Goal: Communication & Community: Answer question/provide support

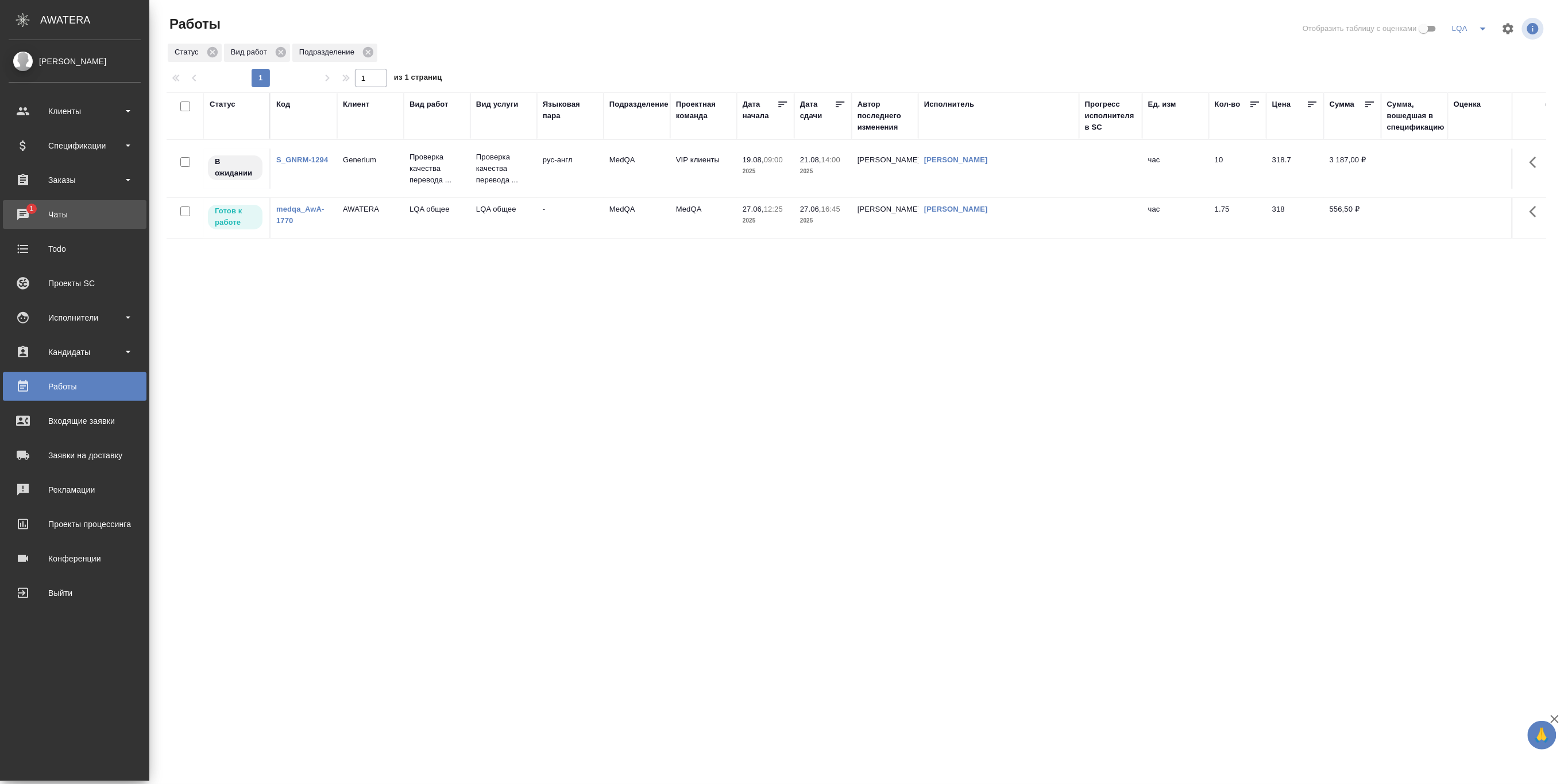
click at [39, 213] on div "Чаты" at bounding box center [74, 214] width 132 height 17
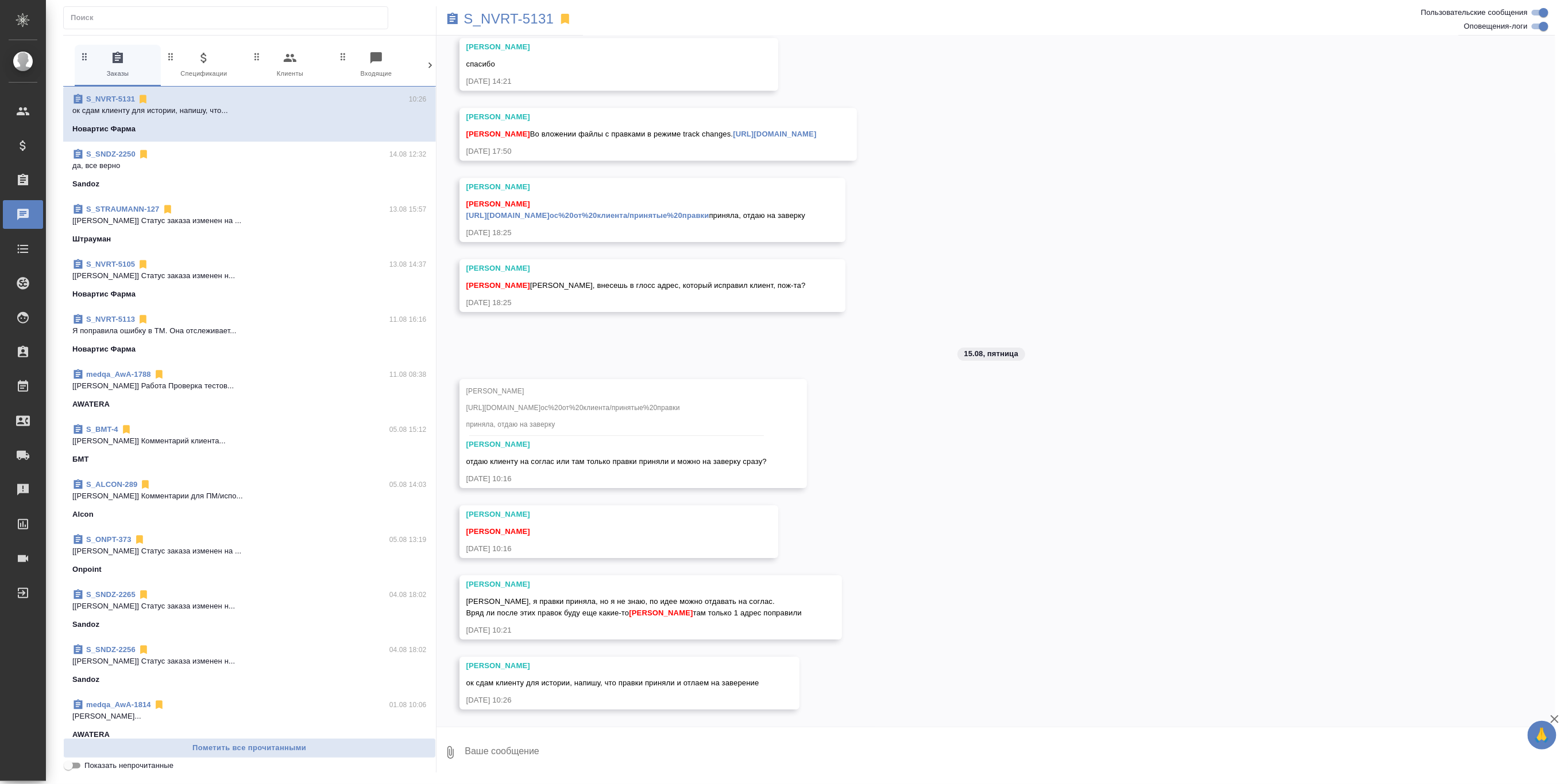
scroll to position [6784, 0]
click at [754, 130] on link "[URL][DOMAIN_NAME]" at bounding box center [774, 134] width 83 height 9
click at [682, 485] on div "[PERSON_NAME] ок сдам клиенту для истории, напишу, что правки приняли и отлаем …" at bounding box center [617, 462] width 301 height 46
click at [536, 498] on button "Ответить на сообщение" at bounding box center [529, 500] width 126 height 23
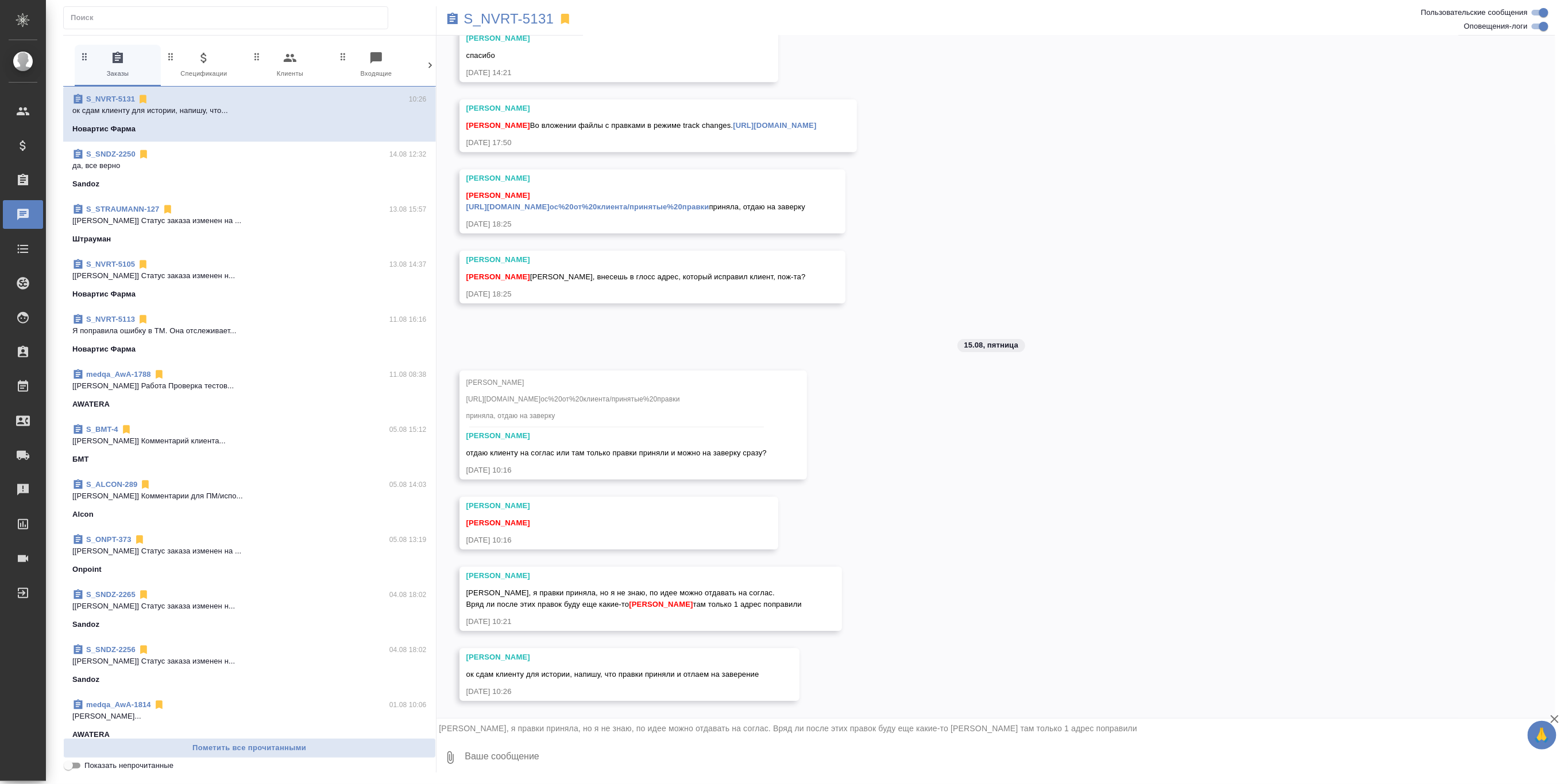
click at [538, 757] on textarea at bounding box center [1009, 757] width 1092 height 39
type textarea "там только 1 адрес, да. Я сейчас еще раз перепроверила файл, который был без ре…"
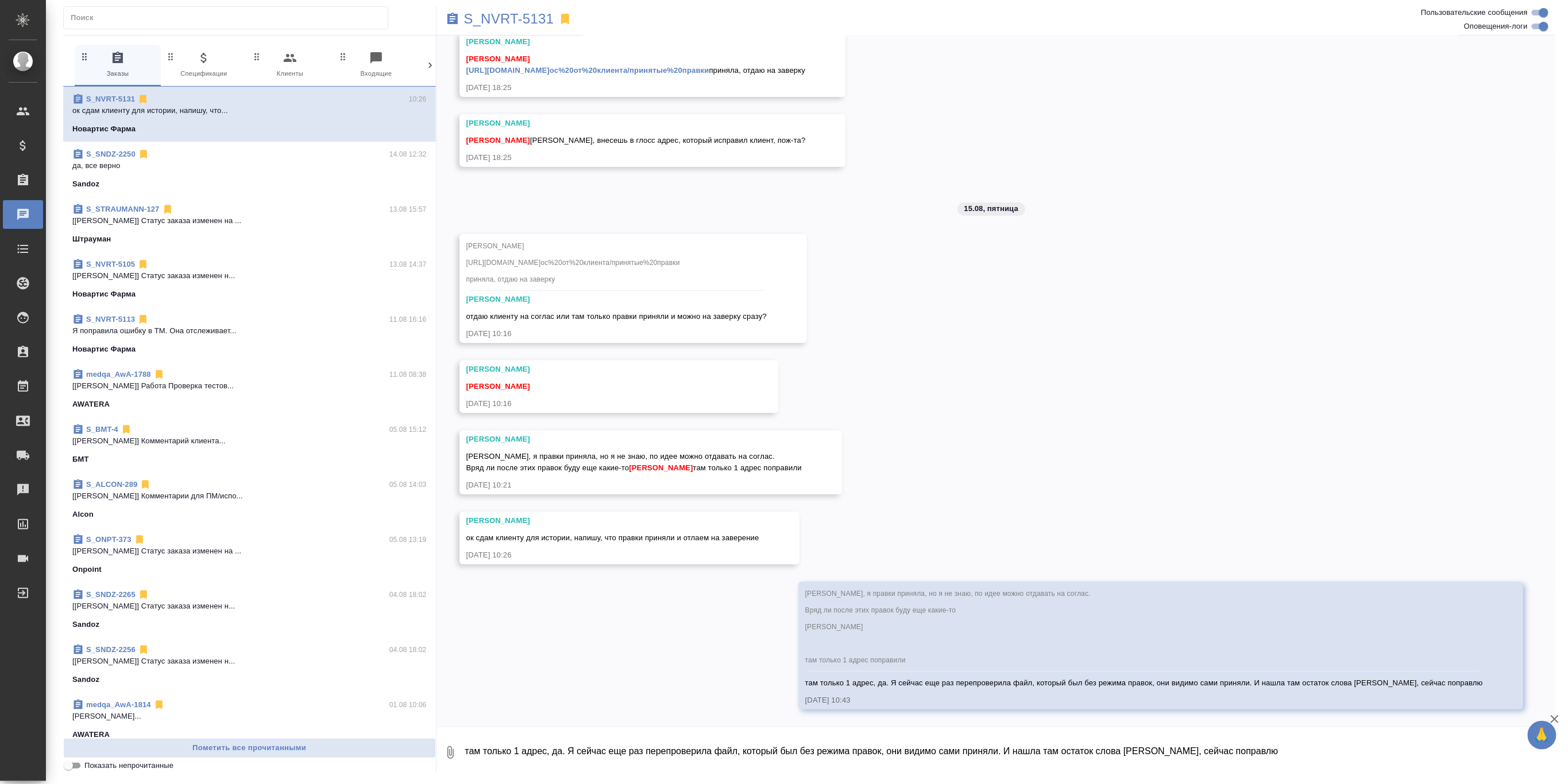
scroll to position [6930, 0]
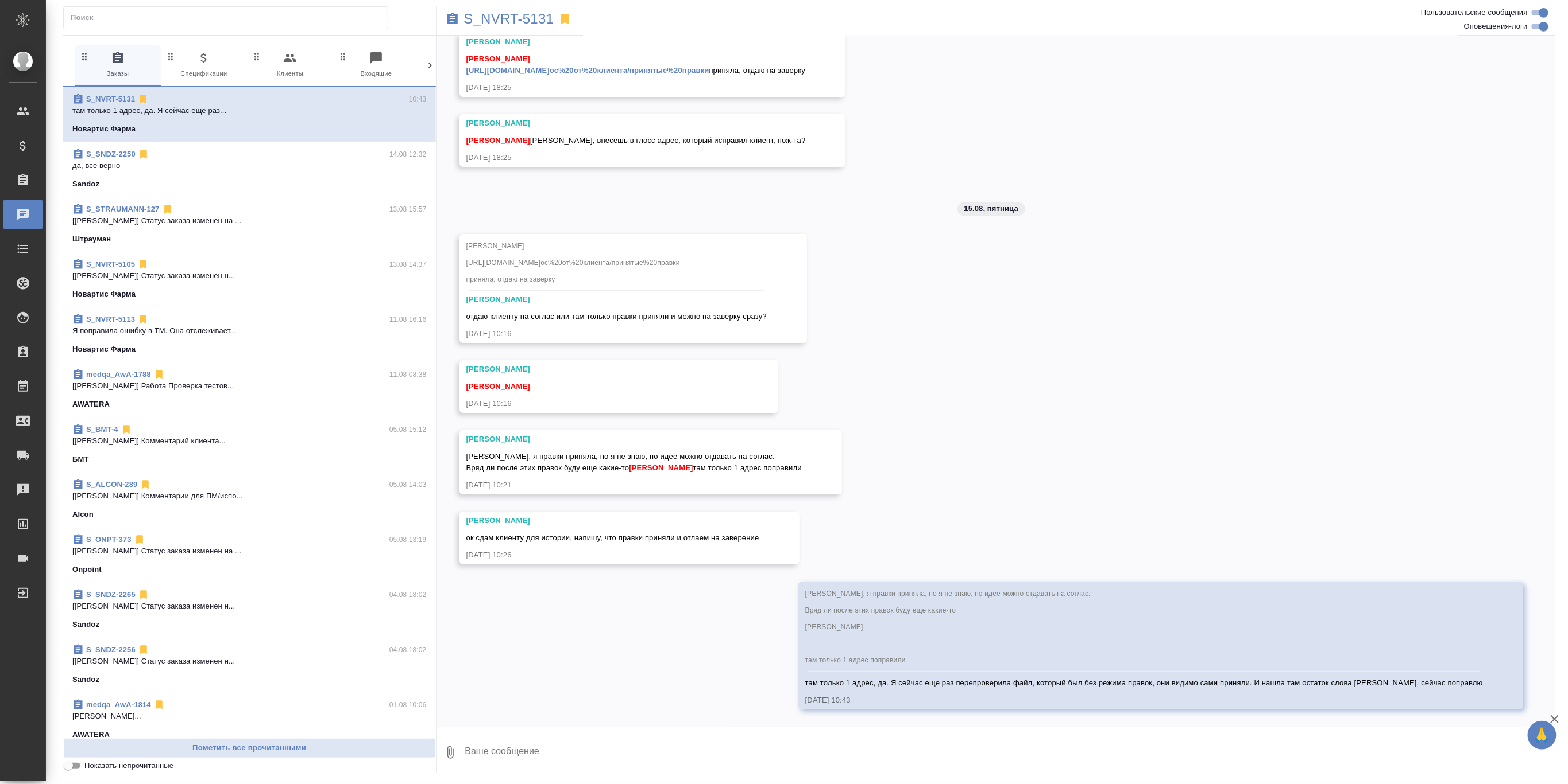
paste textarea "[URL][DOMAIN_NAME]"
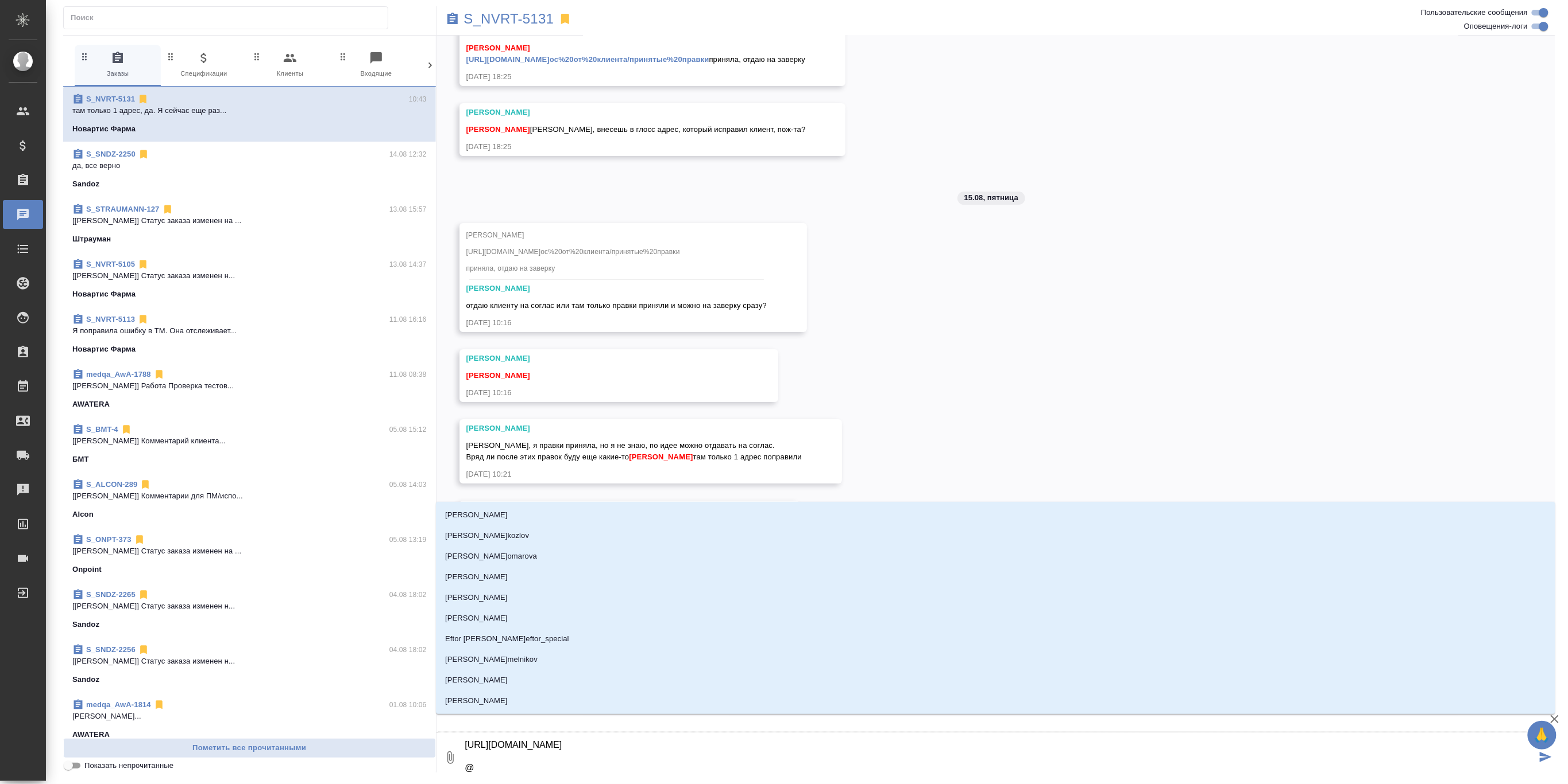
type textarea "[URL][DOMAIN_NAME] @r"
type input "r"
type textarea "[URL][DOMAIN_NAME] @"
type textarea "[URL][DOMAIN_NAME] @к"
type input "к"
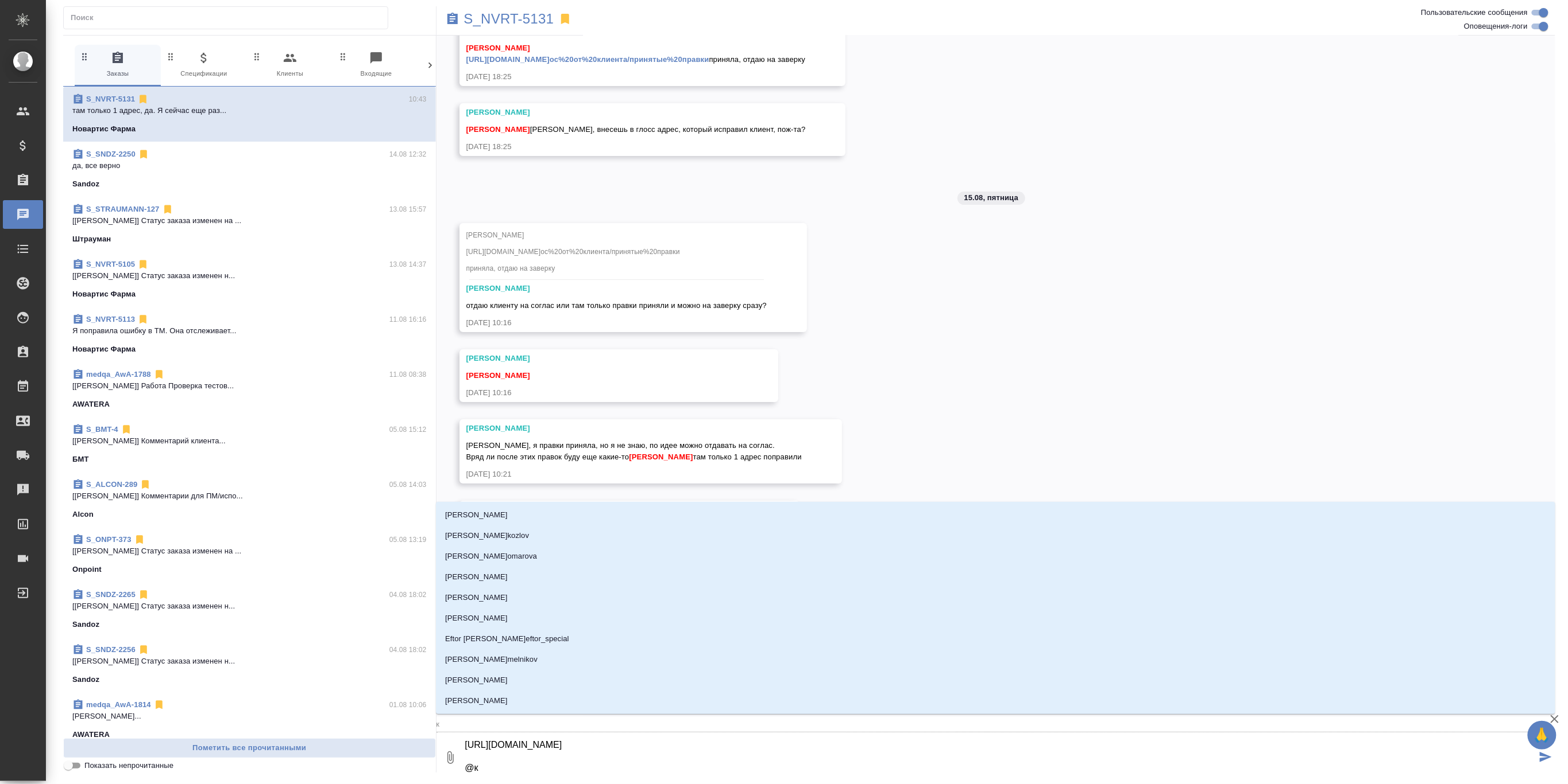
type textarea "[URL][DOMAIN_NAME] @ка"
type input "ка"
type textarea "[URL][DOMAIN_NAME] @каб"
type input "каб"
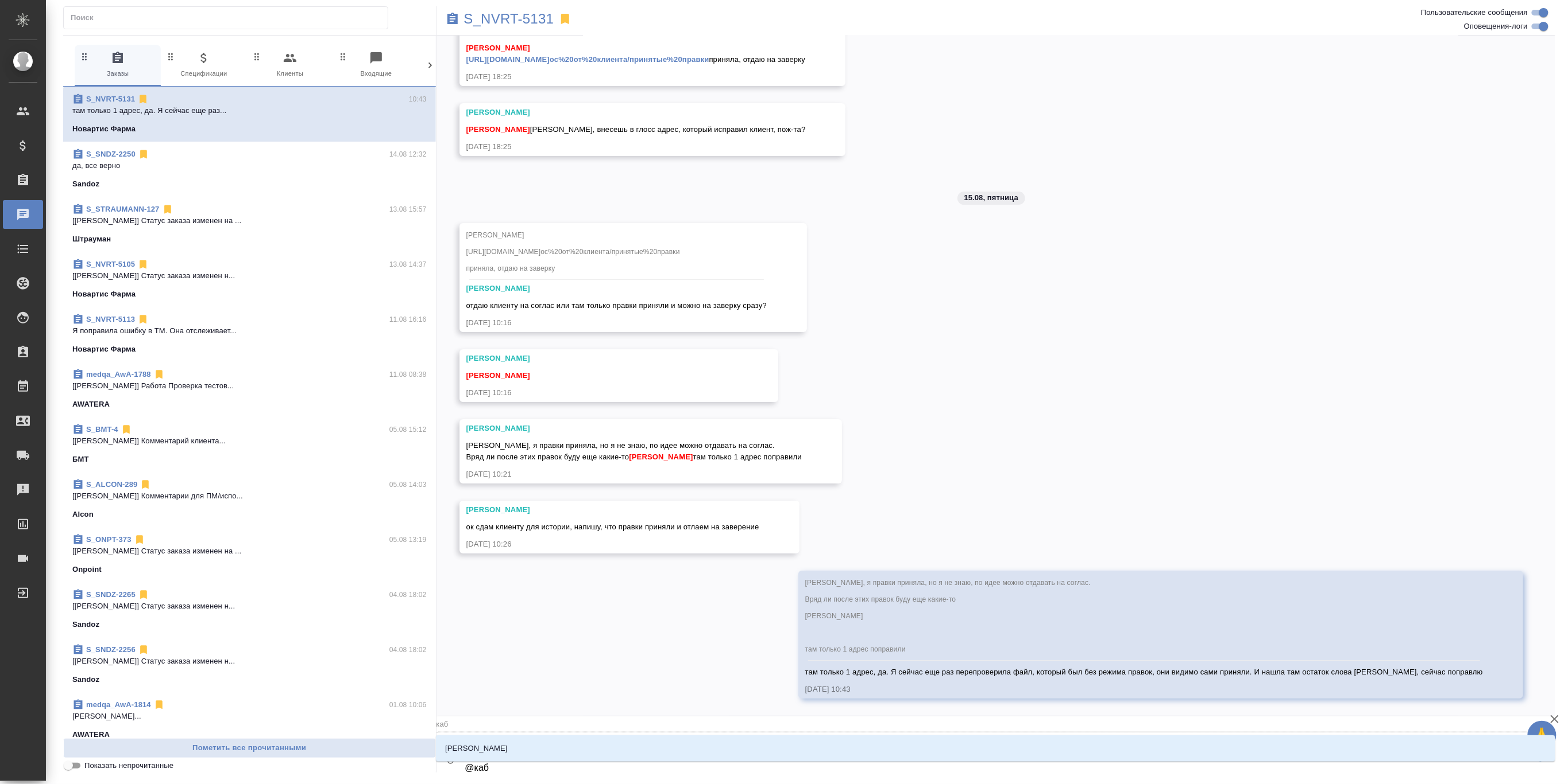
type textarea "[URL][DOMAIN_NAME] @каба"
type input "каба"
click at [485, 745] on p "[PERSON_NAME]" at bounding box center [476, 749] width 63 height 11
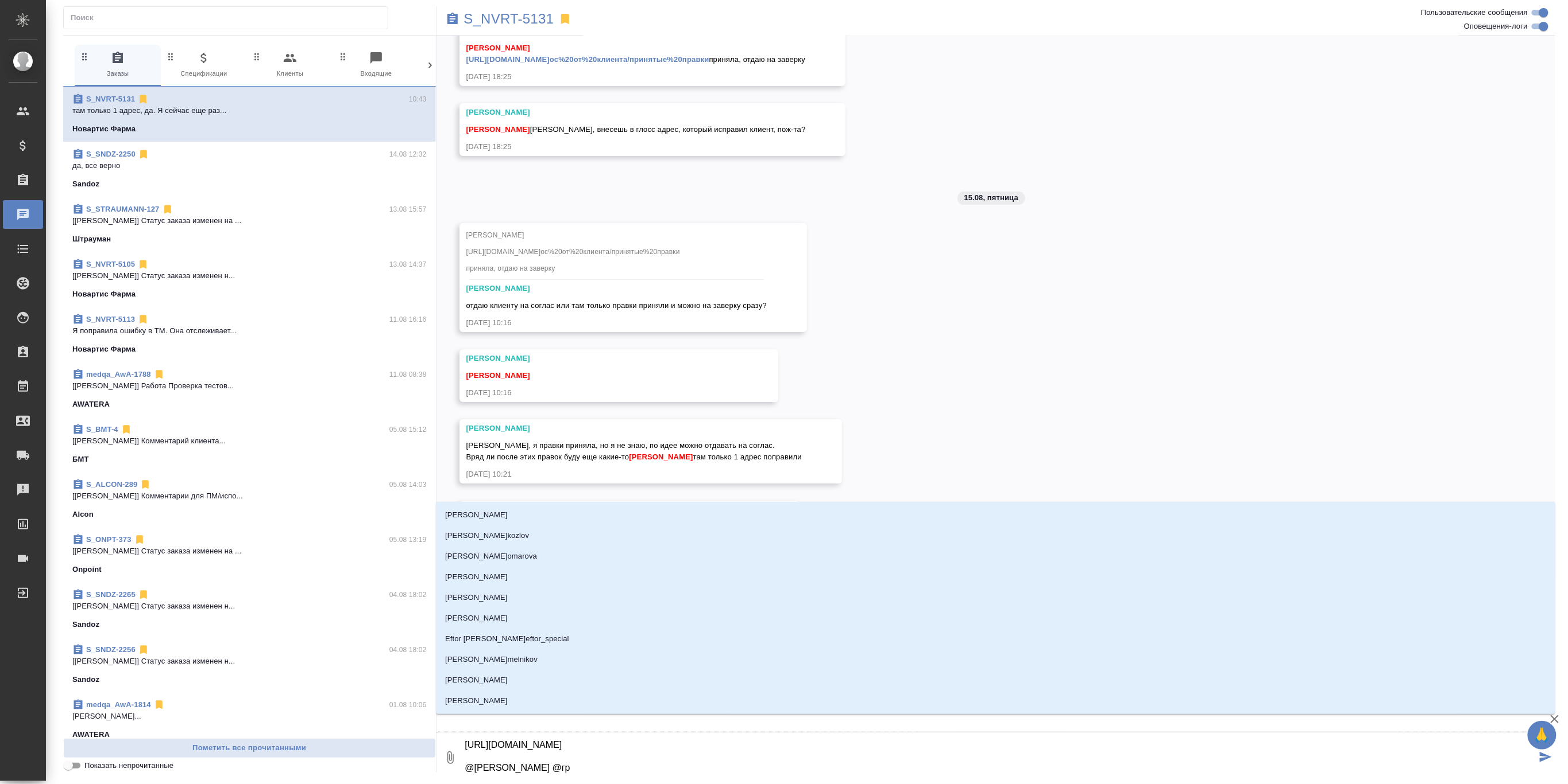
type textarea "[URL][DOMAIN_NAME] @[PERSON_NAME] @гра"
type input "гра"
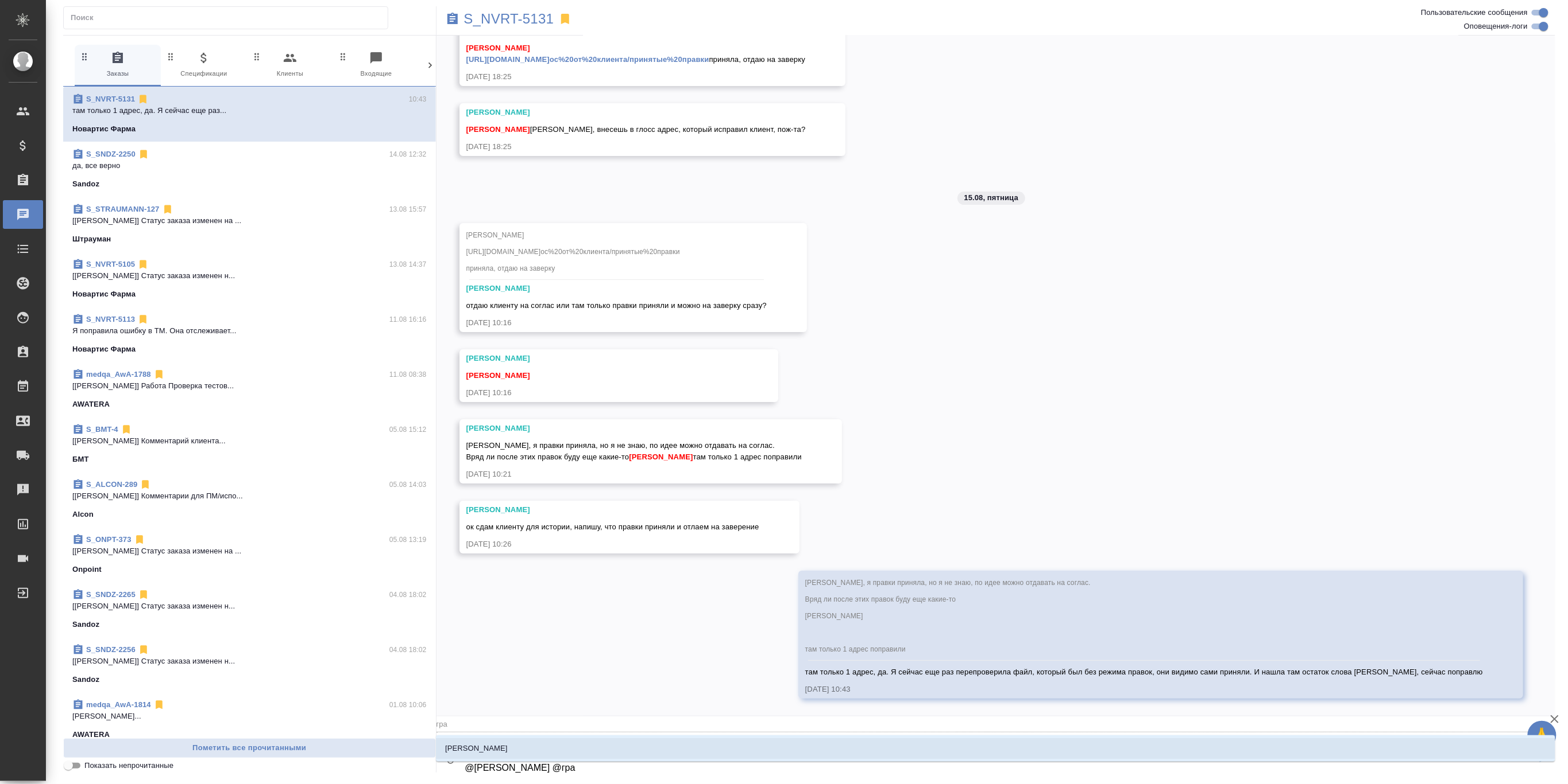
click at [535, 751] on li "[PERSON_NAME]" at bounding box center [995, 749] width 1119 height 21
click at [475, 745] on p "[PERSON_NAME]" at bounding box center [476, 749] width 63 height 11
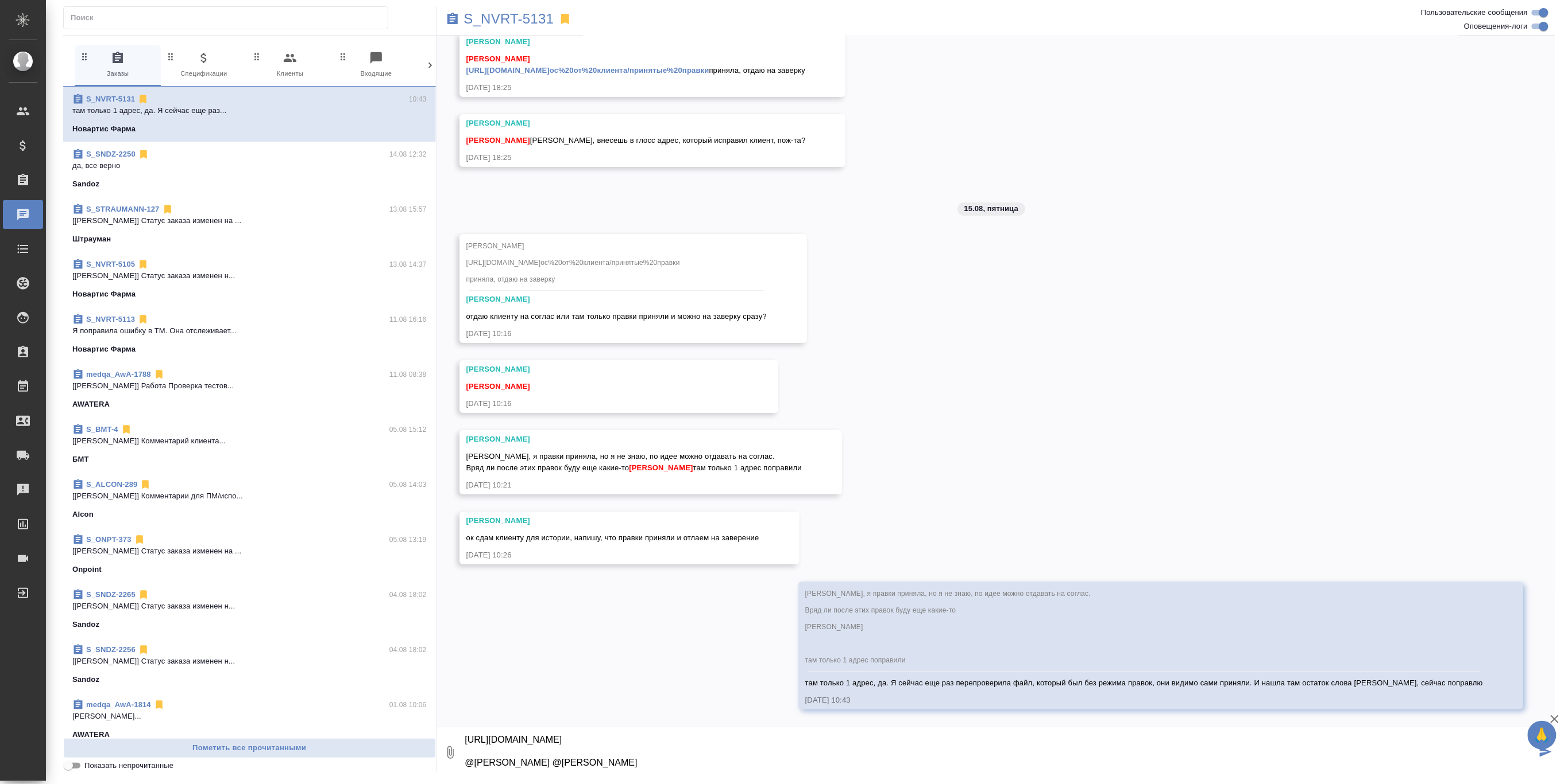
click at [705, 770] on textarea "[URL][DOMAIN_NAME] @[PERSON_NAME] @[PERSON_NAME]" at bounding box center [1000, 753] width 1073 height 39
type textarea "[URL][DOMAIN_NAME] @[PERSON_NAME] @[PERSON_NAME] вот этот один файл отсюда надо…"
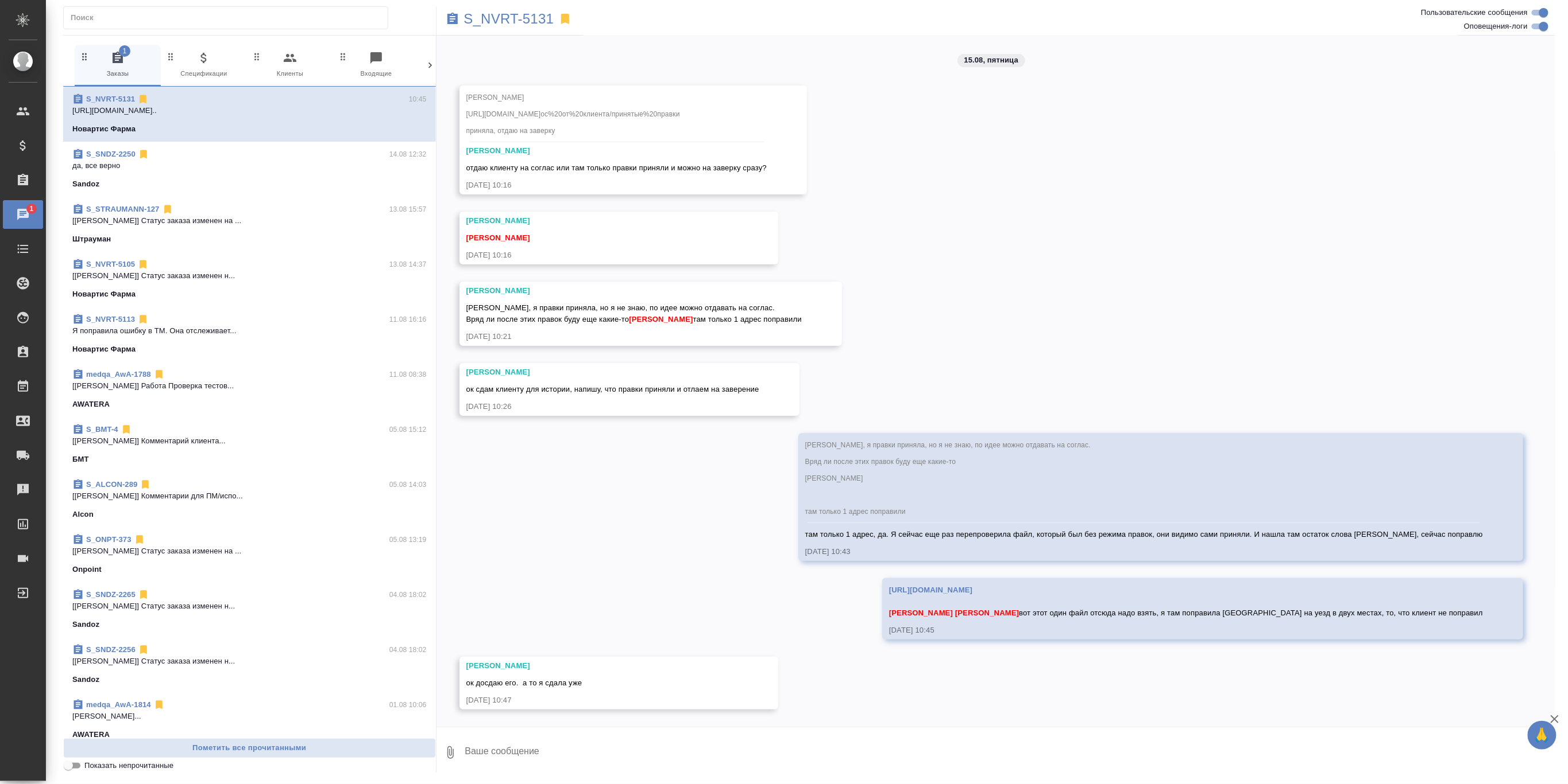
scroll to position [7113, 0]
click at [247, 710] on div "S_NVRT-5131 10:47 ок досдаю его. а то я сдала уже Новартис Фарма S_SNDZ-2250 14…" at bounding box center [249, 412] width 373 height 652
click at [909, 280] on div "11.08, [DATE] [[PERSON_NAME] оставил комментарий: [DATE] 16:58 [[PERSON_NAME]] …" at bounding box center [996, 381] width 1119 height 691
click at [530, 13] on p "S_NVRT-5131" at bounding box center [508, 19] width 90 height 11
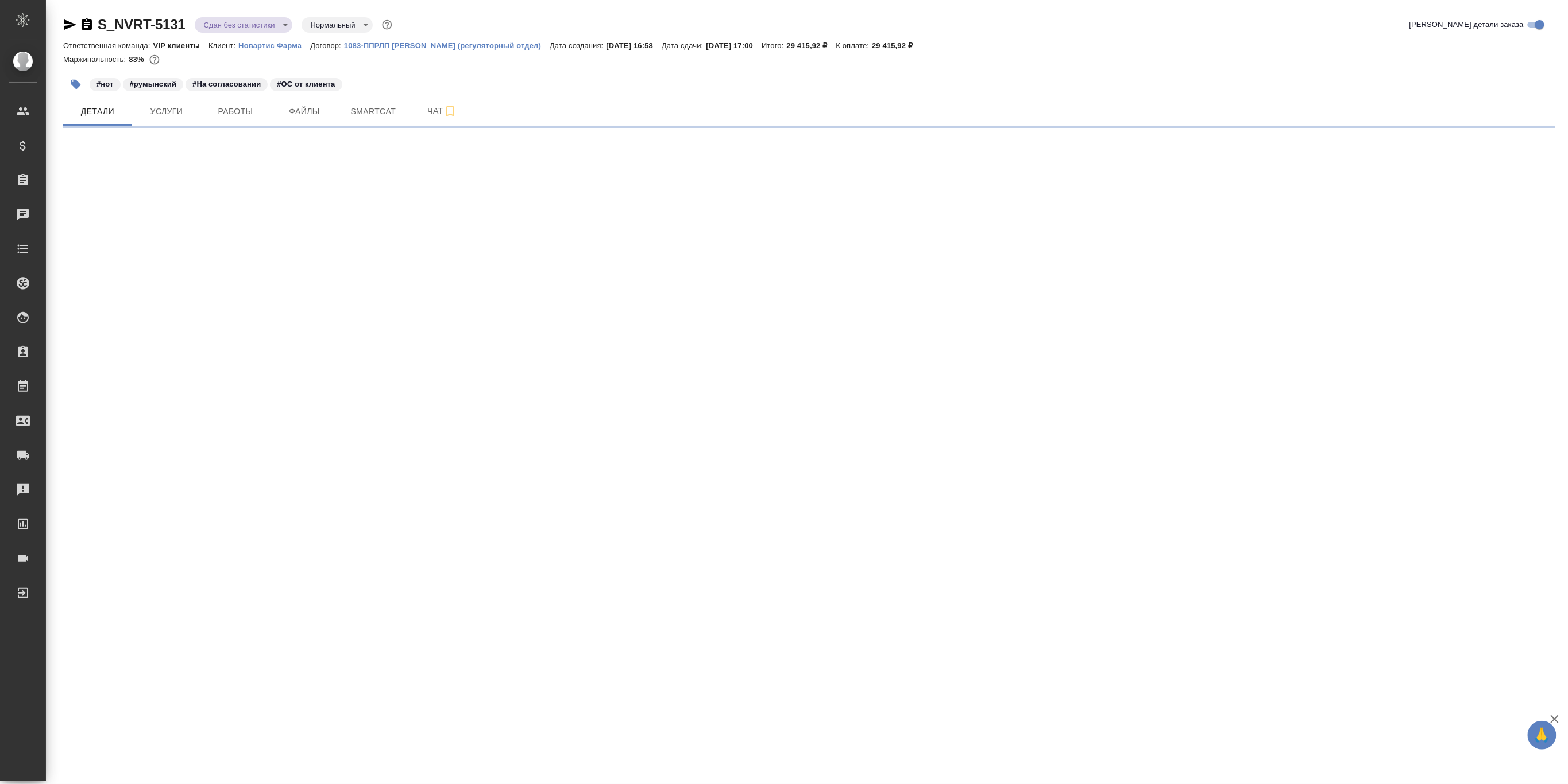
select select "RU"
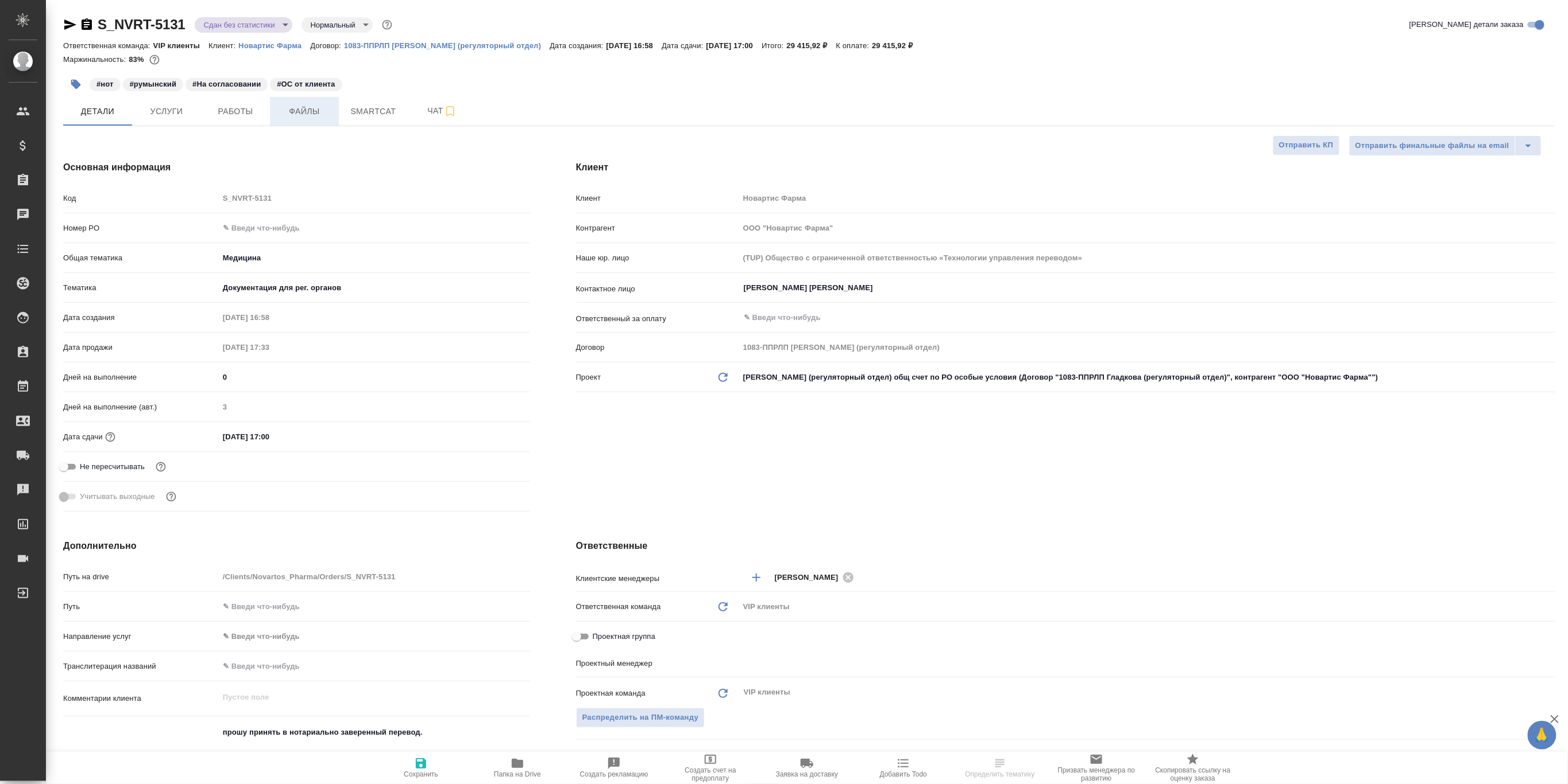
type textarea "x"
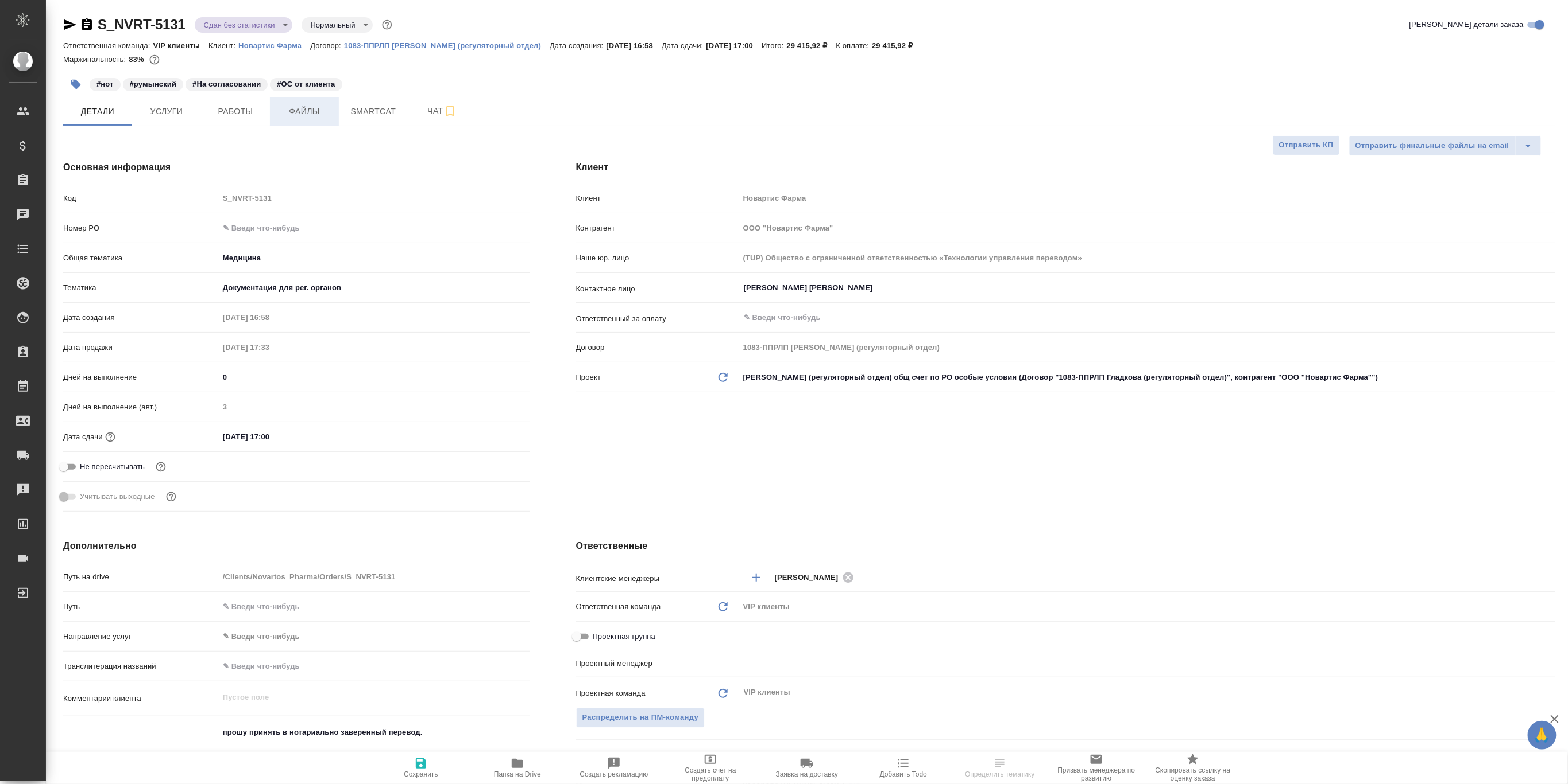
type textarea "x"
type input "[PERSON_NAME]"
type input "Комаров Роман"
type textarea "x"
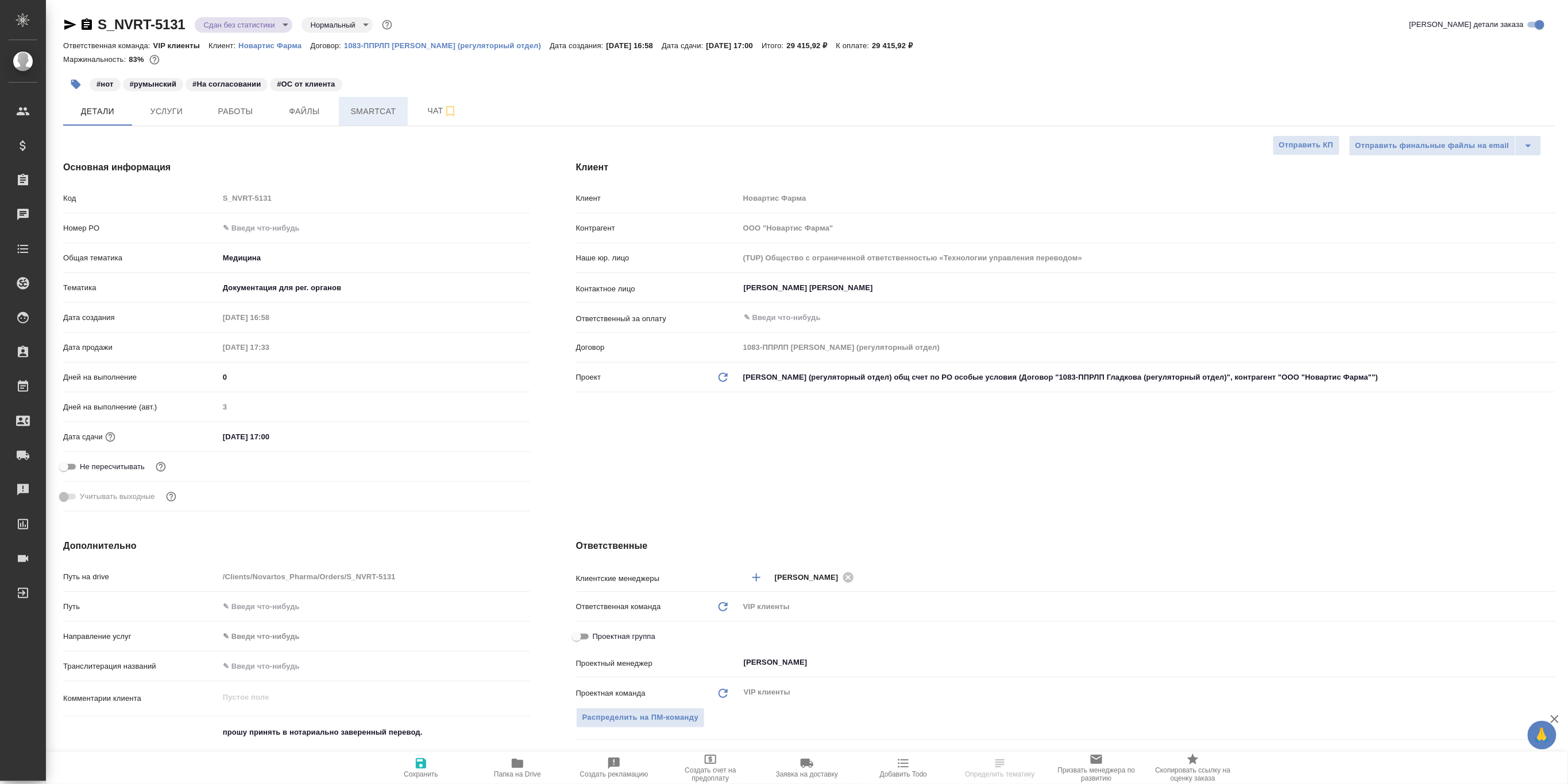
type textarea "x"
click at [365, 111] on span "Smartcat" at bounding box center [373, 111] width 55 height 14
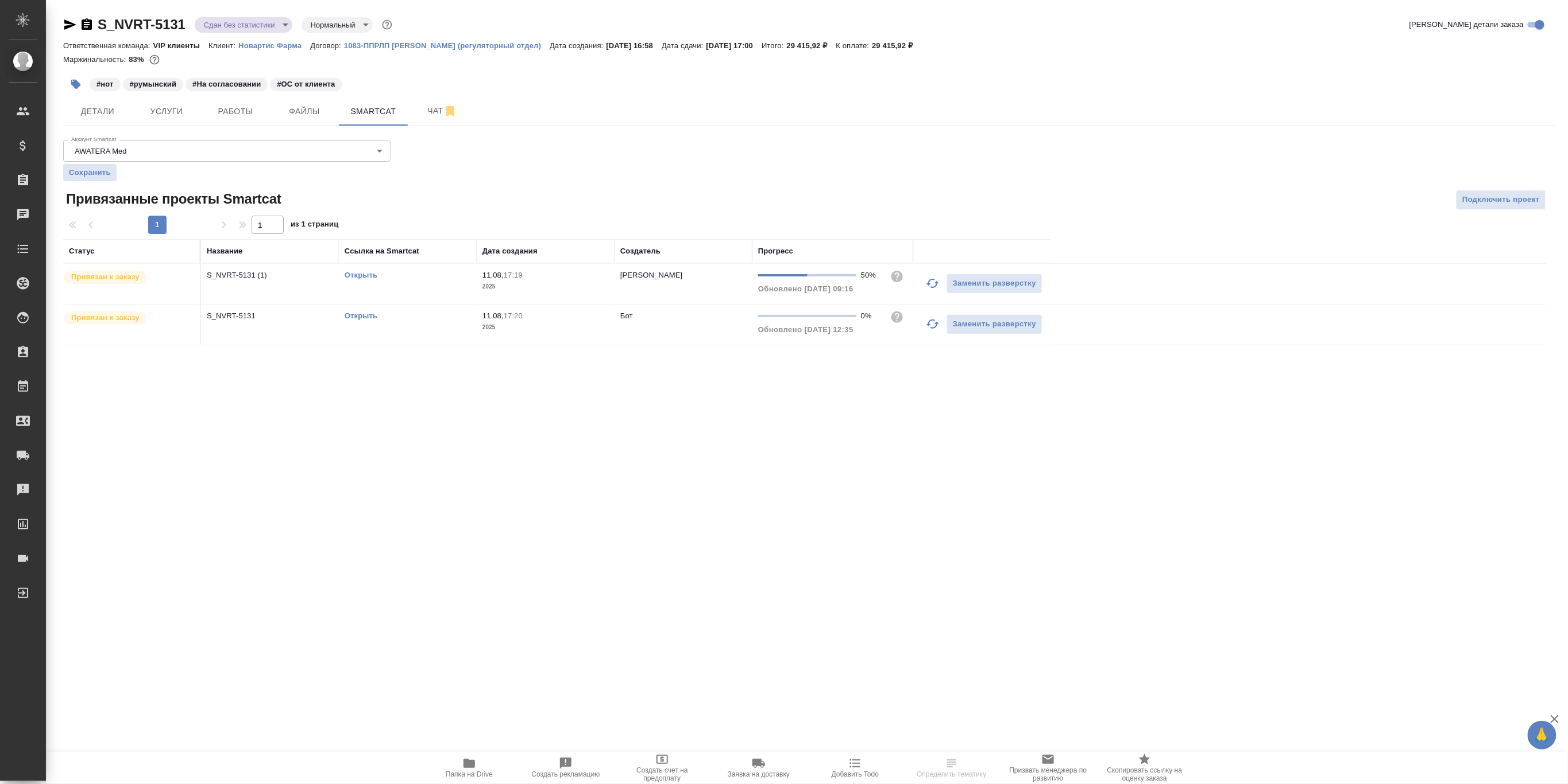
click at [369, 276] on link "Открыть" at bounding box center [360, 275] width 33 height 9
